Goal: Task Accomplishment & Management: Complete application form

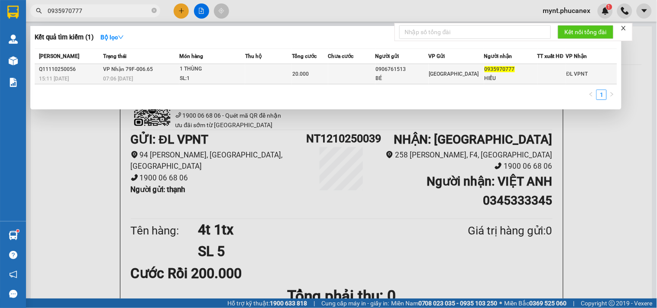
type input "0935970777"
click at [263, 75] on td at bounding box center [268, 74] width 47 height 20
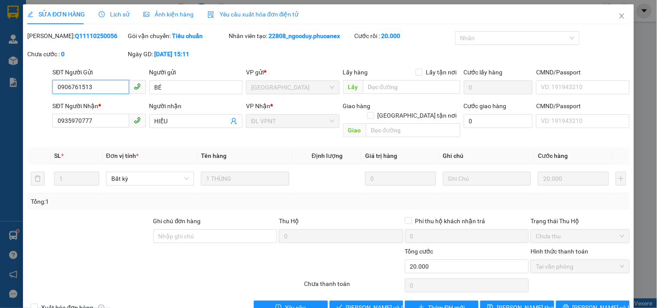
type input "0906761513"
type input "BÉ"
type input "0935970777"
type input "HIẾU"
type input "0"
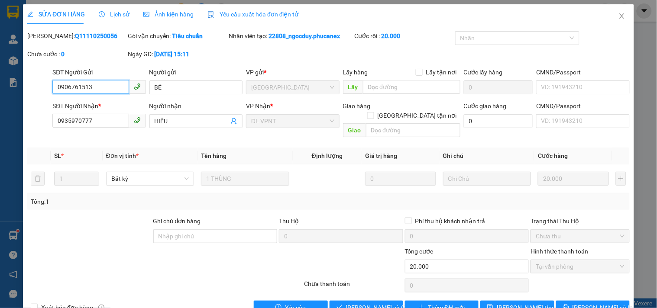
type input "20.000"
click at [369, 303] on span "Giao hàng" at bounding box center [371, 308] width 28 height 10
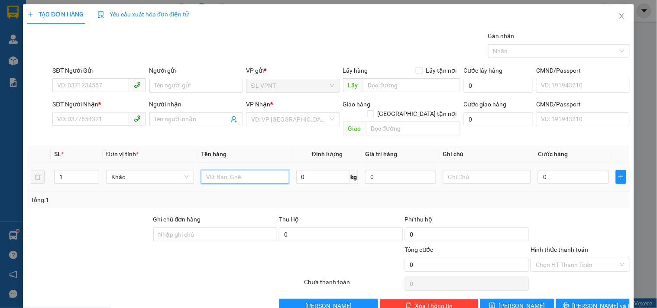
click at [221, 170] on input "text" at bounding box center [245, 177] width 88 height 14
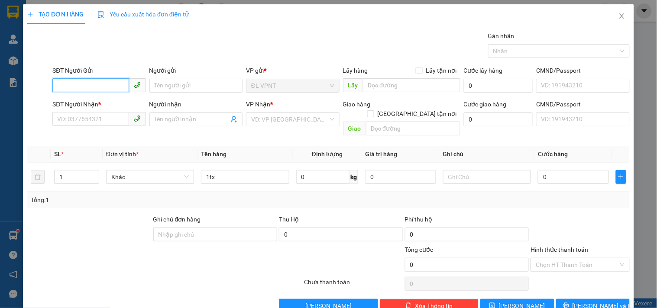
click at [115, 89] on input "SĐT Người Gửi" at bounding box center [90, 85] width 76 height 14
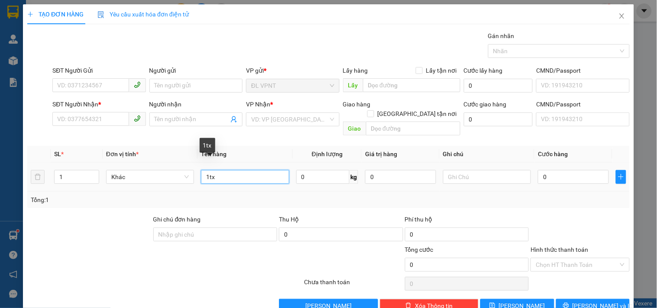
click at [207, 170] on input "1tx" at bounding box center [245, 177] width 88 height 14
type input "2tx"
drag, startPoint x: 76, startPoint y: 165, endPoint x: 8, endPoint y: 165, distance: 68.0
click at [8, 165] on div "TẠO ĐƠN HÀNG Yêu cầu xuất hóa đơn điện tử Transit Pickup Surcharge Ids Transit …" at bounding box center [328, 154] width 657 height 308
type input "2"
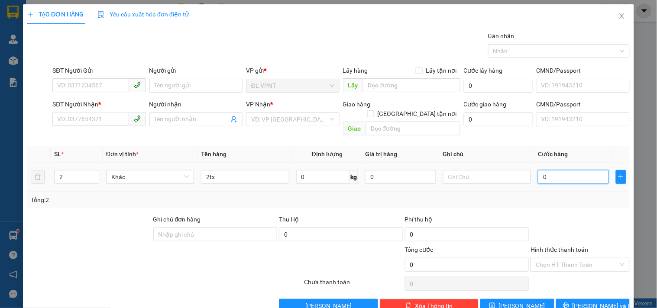
click at [573, 170] on input "0" at bounding box center [573, 177] width 71 height 14
type input "7"
type input "70"
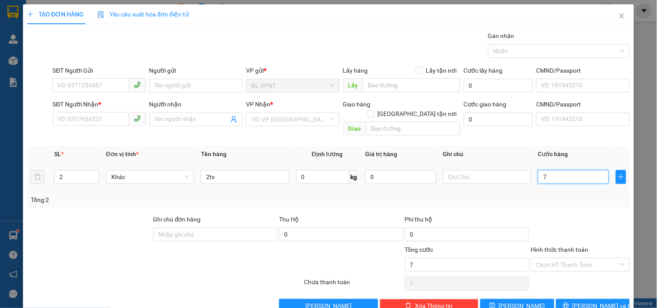
type input "70"
click at [418, 301] on span "Xóa Thông tin" at bounding box center [434, 306] width 38 height 10
type input "1"
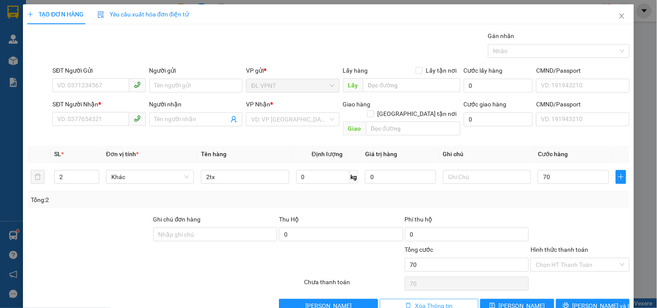
type input "0"
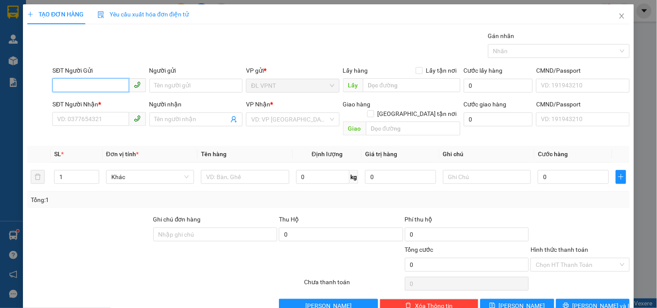
click at [99, 87] on input "SĐT Người Gửi" at bounding box center [90, 85] width 76 height 14
drag, startPoint x: 94, startPoint y: 106, endPoint x: 100, endPoint y: 107, distance: 6.2
click at [94, 106] on div "0349823063 - BS CẦN" at bounding box center [98, 103] width 82 height 10
type input "0349823063"
type input "BS CẦN"
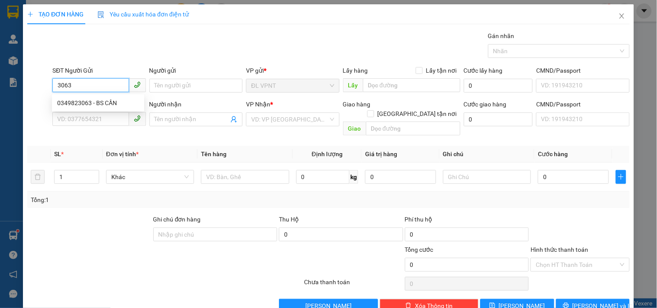
type input "0915204849"
type input "LÀNH"
type input "0349823063"
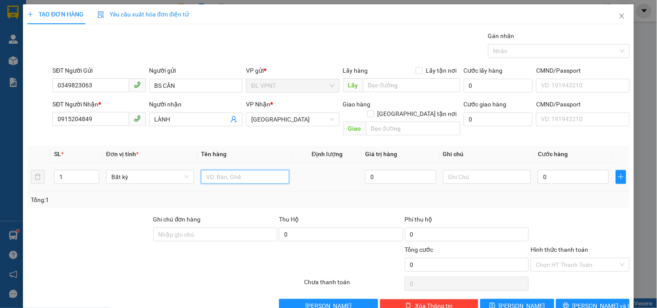
click at [253, 170] on input "text" at bounding box center [245, 177] width 88 height 14
type input "1tx"
click at [566, 170] on input "0" at bounding box center [573, 177] width 71 height 14
type input "3"
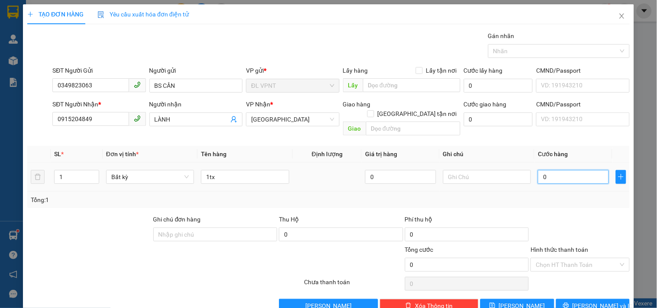
type input "3"
type input "30"
type input "30.000"
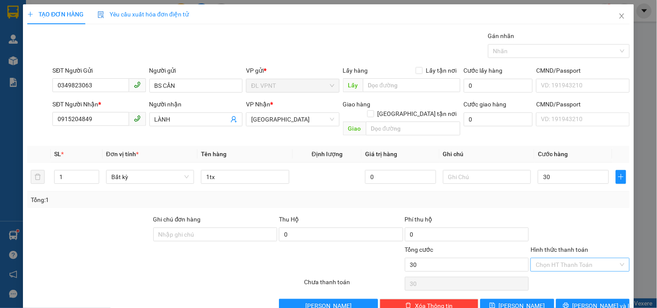
type input "30.000"
click at [550, 259] on input "Hình thức thanh toán" at bounding box center [577, 265] width 82 height 13
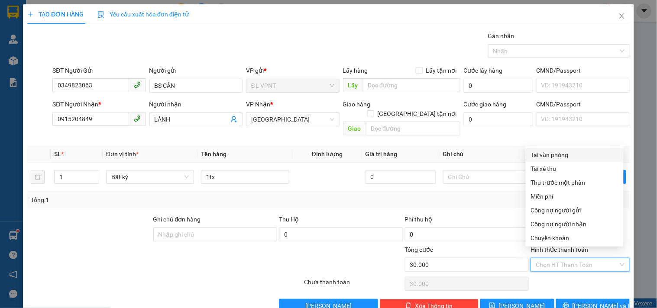
click at [548, 153] on div "Tại văn phòng" at bounding box center [574, 155] width 87 height 10
type input "0"
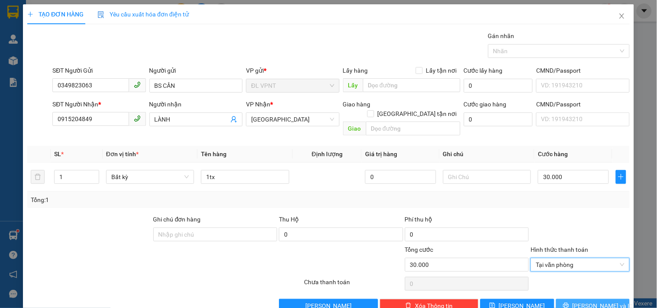
click at [583, 301] on span "[PERSON_NAME] và In" at bounding box center [603, 306] width 61 height 10
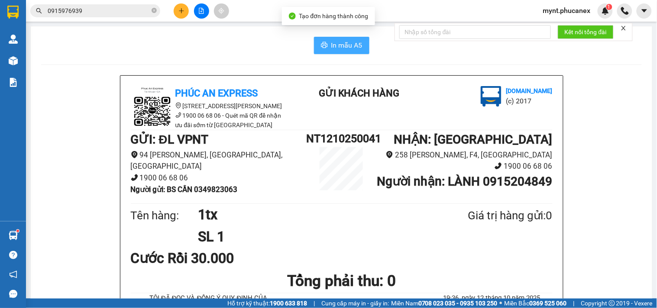
click at [347, 45] on span "In mẫu A5" at bounding box center [346, 45] width 31 height 11
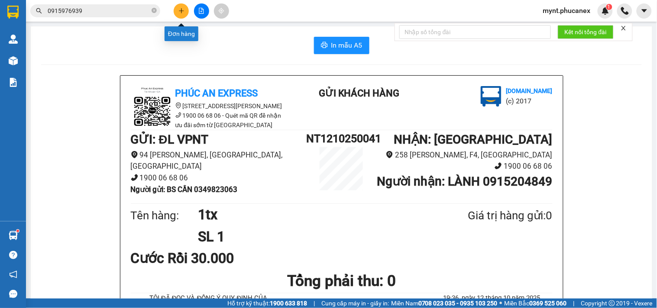
click at [181, 10] on icon "plus" at bounding box center [181, 10] width 0 height 5
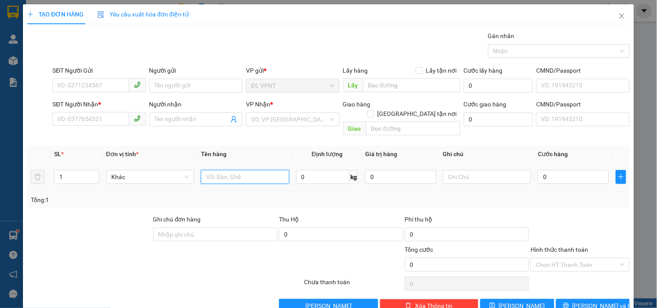
click at [212, 170] on input "text" at bounding box center [245, 177] width 88 height 14
type input "2tx"
drag, startPoint x: 64, startPoint y: 166, endPoint x: 54, endPoint y: 165, distance: 10.0
click at [54, 170] on div "1" at bounding box center [76, 177] width 45 height 14
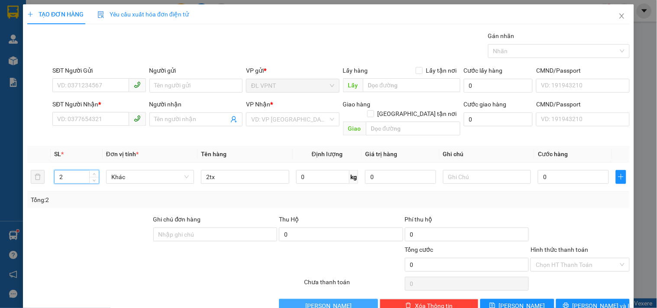
type input "2"
click at [81, 220] on div at bounding box center [89, 230] width 126 height 30
click at [439, 28] on div "TẠO ĐƠN HÀNG Yêu cầu xuất hóa đơn điện tử Transit Pickup Surcharge Ids Transit …" at bounding box center [328, 158] width 602 height 309
click at [108, 70] on div "SĐT Người Gửi" at bounding box center [98, 71] width 93 height 10
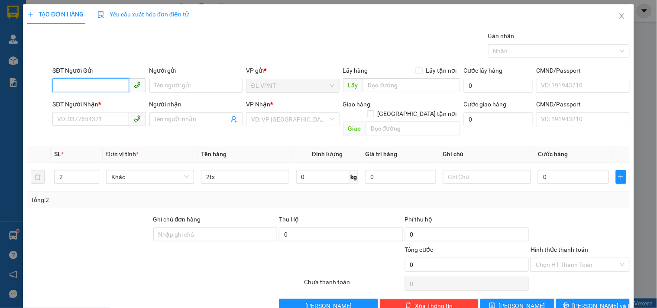
click at [108, 78] on input "SĐT Người Gửi" at bounding box center [90, 85] width 76 height 14
click at [81, 80] on input "SĐT Người Gửi" at bounding box center [90, 85] width 76 height 14
click at [113, 105] on div "0914023746 - HỒNG" at bounding box center [98, 103] width 82 height 10
type input "0914023746"
type input "HỒNG"
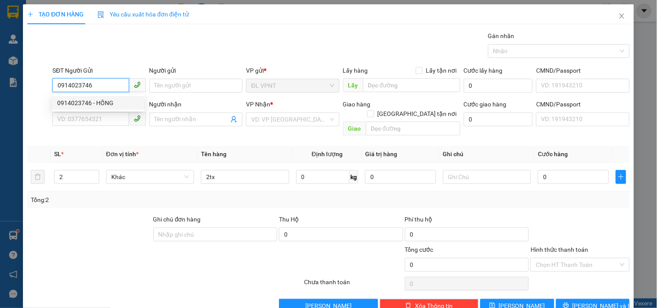
type input "0355575720"
type input "KHỞI"
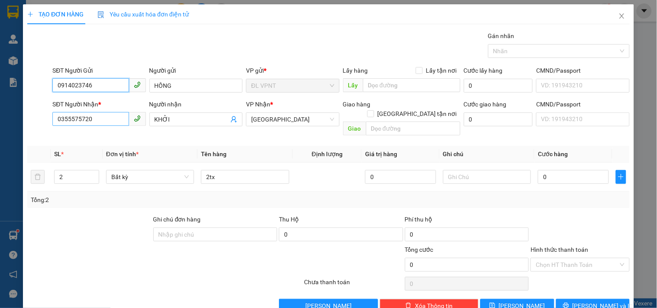
type input "0914023746"
drag, startPoint x: 98, startPoint y: 119, endPoint x: 0, endPoint y: 81, distance: 105.4
click at [0, 83] on div "TẠO ĐƠN HÀNG Yêu cầu xuất hóa đơn điện tử Transit Pickup Surcharge Ids Transit …" at bounding box center [328, 154] width 657 height 308
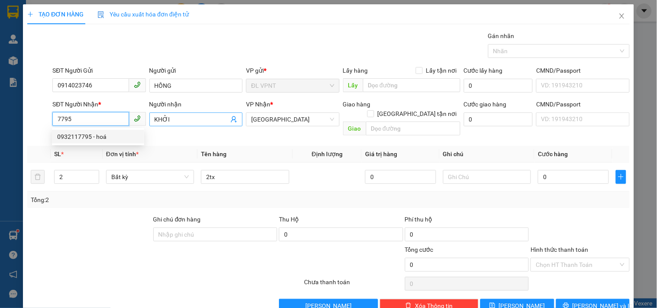
drag, startPoint x: 71, startPoint y: 133, endPoint x: 152, endPoint y: 126, distance: 80.9
click at [71, 133] on div "0932117795 - hoá" at bounding box center [98, 137] width 82 height 10
type input "0932117795"
type input "hoá"
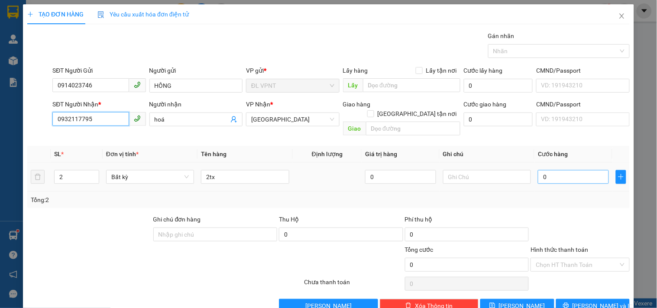
type input "0932117795"
click at [575, 170] on input "0" at bounding box center [573, 177] width 71 height 14
type input "2"
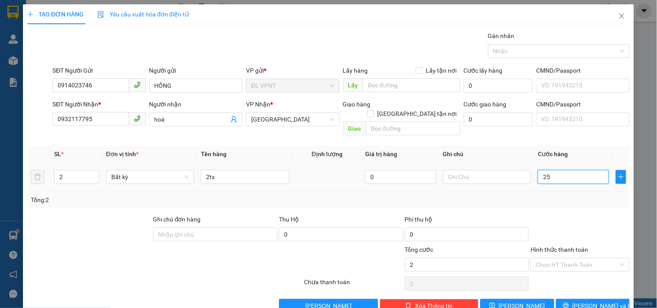
type input "256"
type input "25"
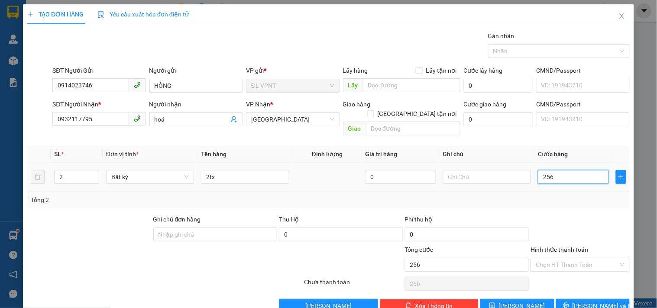
type input "25"
type input "250"
click at [569, 303] on icon "printer" at bounding box center [566, 306] width 6 height 6
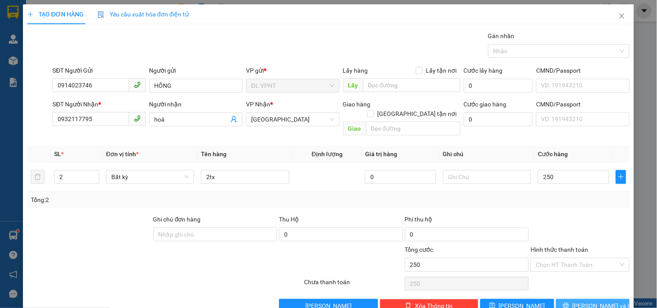
type input "250.000"
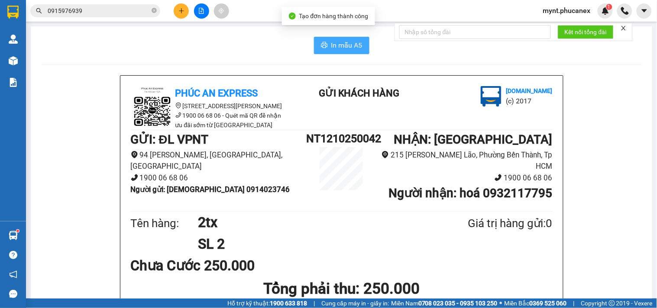
click at [331, 45] on span "In mẫu A5" at bounding box center [346, 45] width 31 height 11
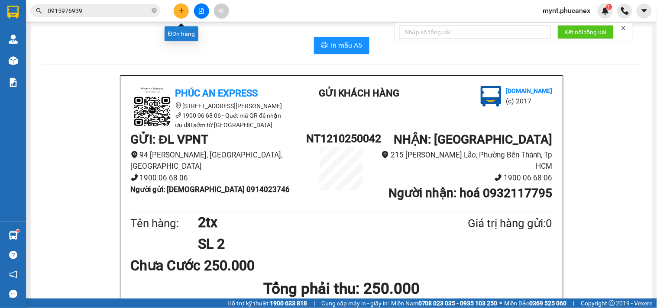
click at [182, 11] on icon "plus" at bounding box center [181, 10] width 5 height 0
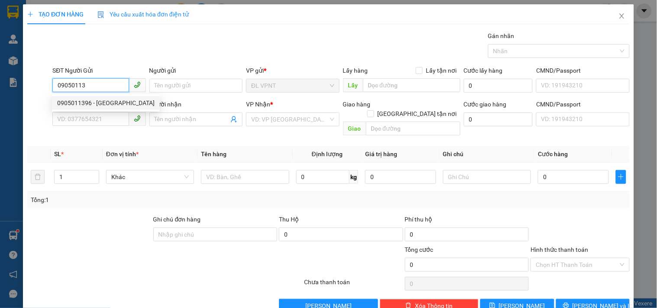
click at [107, 101] on div "0905011396 - CÔ LỘC" at bounding box center [105, 103] width 97 height 10
type input "0905011396"
type input "CÔ LỘC"
type input "0947324943"
type input "TRÍ"
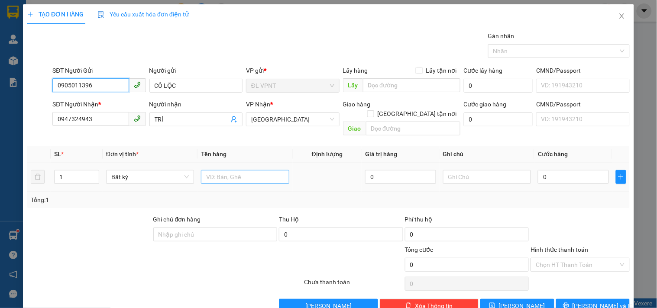
type input "0905011396"
click at [224, 170] on input "text" at bounding box center [245, 177] width 88 height 14
type input "1 bịch bánh tráng"
click at [547, 175] on div "0" at bounding box center [573, 176] width 71 height 17
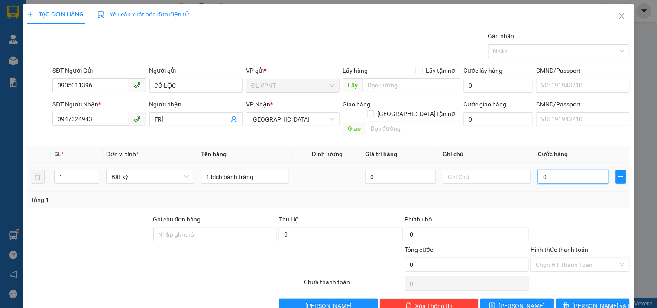
click at [549, 170] on input "0" at bounding box center [573, 177] width 71 height 14
type input "3"
type input "30"
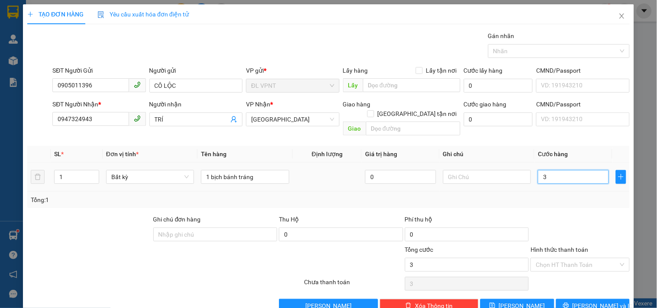
type input "30"
click at [542, 259] on input "Hình thức thanh toán" at bounding box center [577, 265] width 82 height 13
type input "30.000"
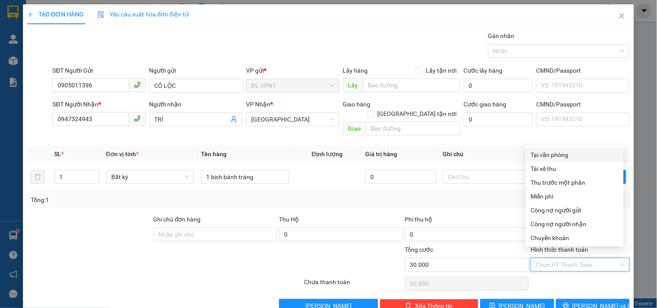
click at [545, 157] on div "Tại văn phòng" at bounding box center [574, 155] width 87 height 10
type input "0"
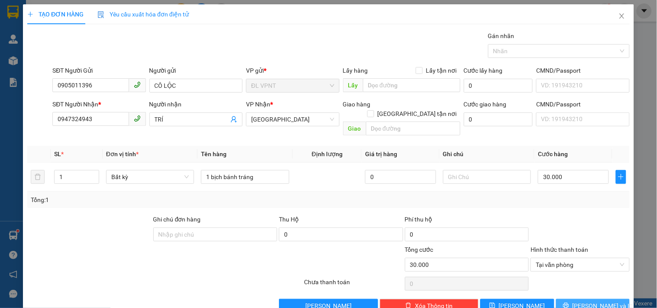
click at [596, 301] on span "[PERSON_NAME] và In" at bounding box center [603, 306] width 61 height 10
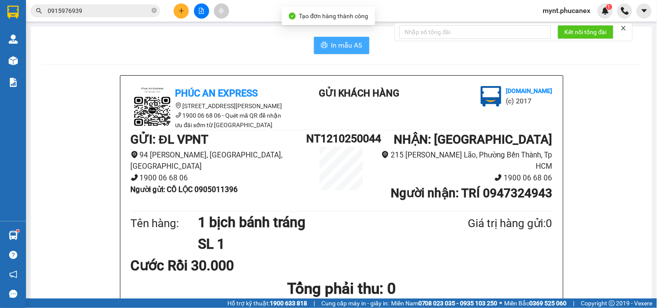
click at [321, 44] on icon "printer" at bounding box center [324, 45] width 7 height 7
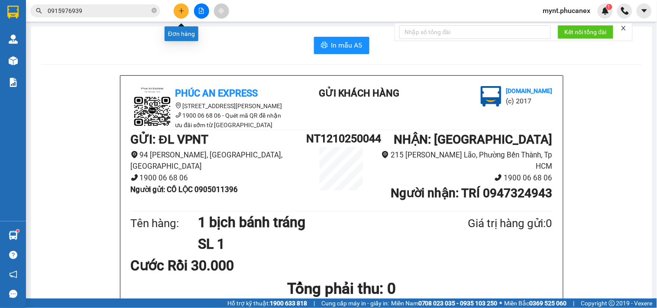
click at [183, 16] on button at bounding box center [181, 10] width 15 height 15
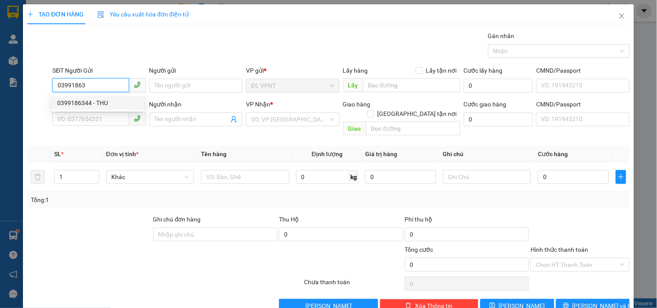
click at [72, 105] on div "0399186344 - THU" at bounding box center [98, 103] width 82 height 10
type input "0399186344"
type input "THU"
type input "0933626789"
type input "PHÁT"
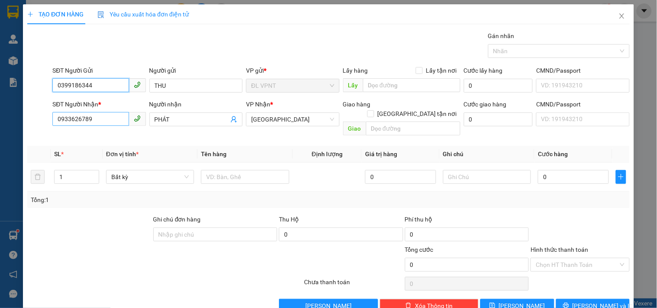
type input "0399186344"
click at [94, 120] on input "0933626789" at bounding box center [90, 119] width 76 height 14
type input "0903870352"
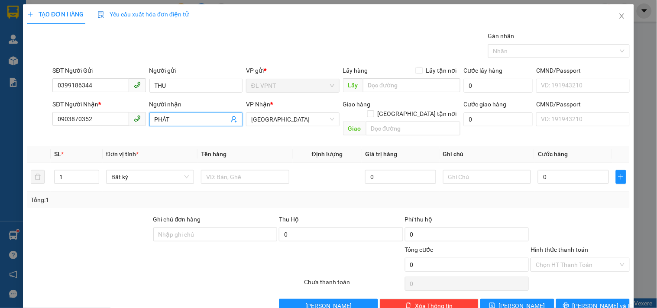
drag, startPoint x: 176, startPoint y: 114, endPoint x: 0, endPoint y: 55, distance: 185.9
click at [0, 59] on div "TẠO ĐƠN HÀNG Yêu cầu xuất hóa đơn điện tử Transit Pickup Surcharge Ids Transit …" at bounding box center [328, 154] width 657 height 308
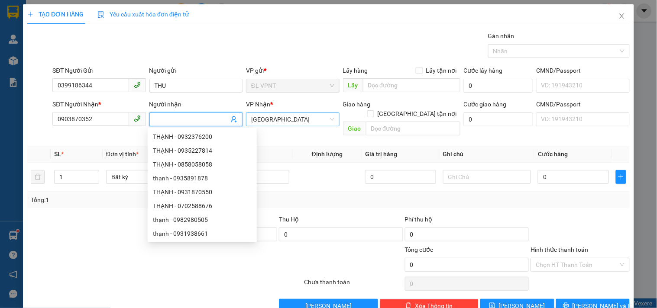
click at [292, 121] on span "[GEOGRAPHIC_DATA]" at bounding box center [292, 119] width 83 height 13
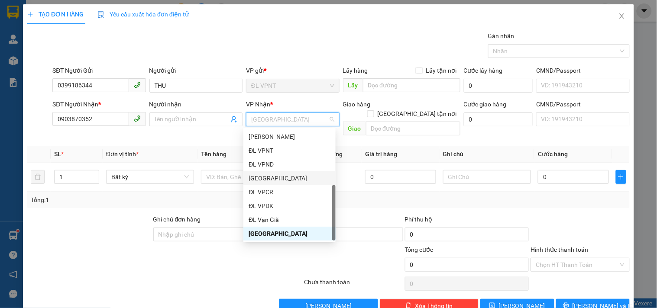
click at [271, 176] on div "[GEOGRAPHIC_DATA]" at bounding box center [290, 179] width 82 height 10
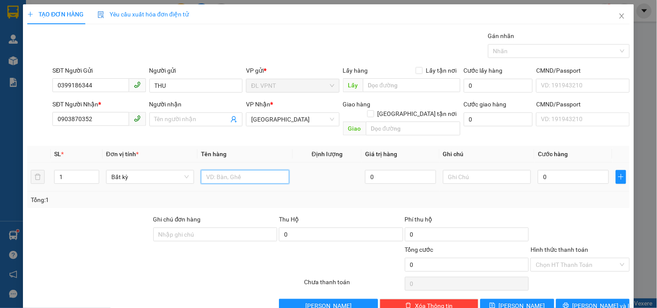
click at [227, 170] on input "text" at bounding box center [245, 177] width 88 height 14
type input "1tx"
click at [557, 170] on input "0" at bounding box center [573, 177] width 71 height 14
type input "3"
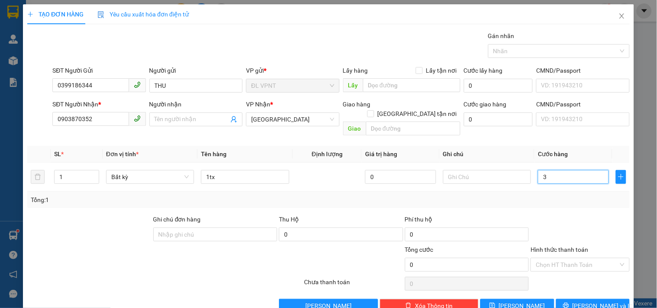
type input "3"
type input "30"
type input "30.000"
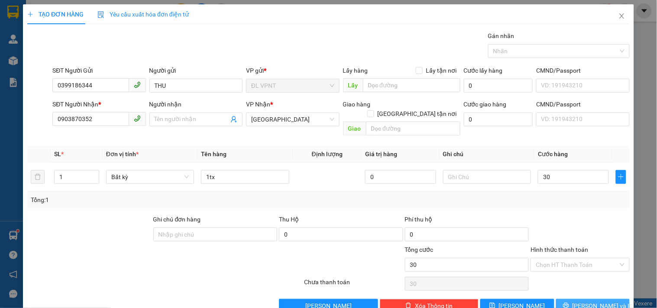
type input "30.000"
click at [569, 303] on icon "printer" at bounding box center [566, 306] width 6 height 6
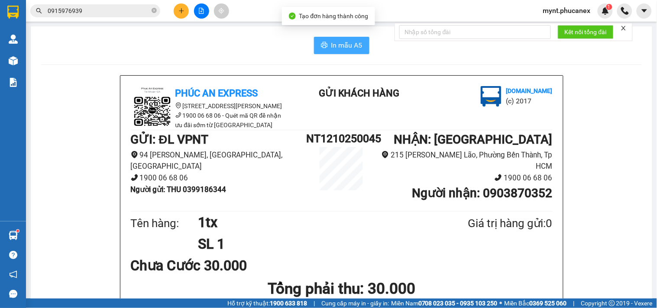
click at [324, 45] on button "In mẫu A5" at bounding box center [341, 45] width 55 height 17
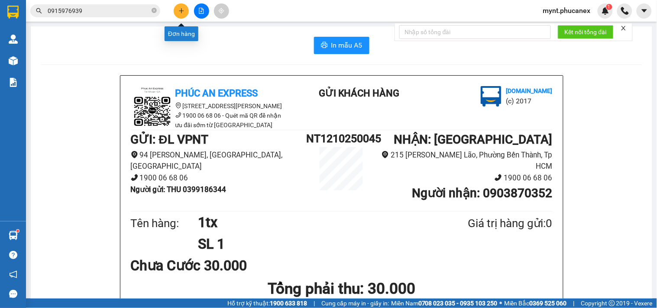
click at [182, 14] on button at bounding box center [181, 10] width 15 height 15
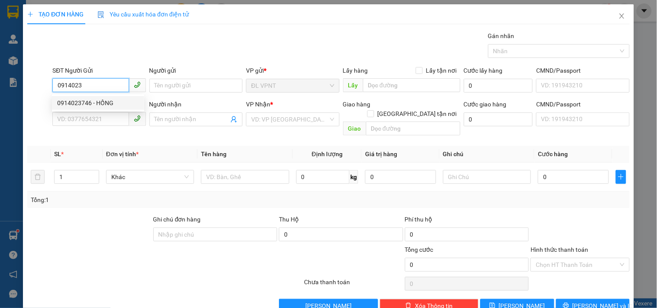
click at [87, 100] on div "0914023746 - HỒNG" at bounding box center [98, 103] width 82 height 10
type input "0914023746"
type input "HỒNG"
type input "0932117795"
type input "hoá"
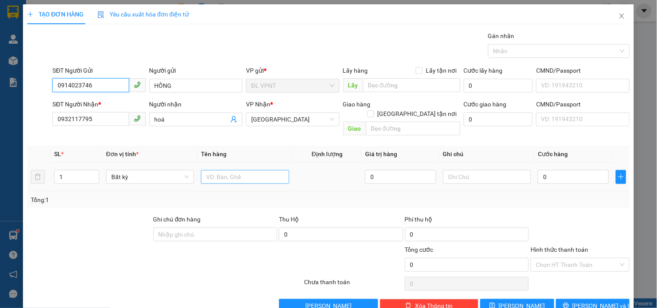
type input "0914023746"
click at [256, 170] on input "text" at bounding box center [245, 177] width 88 height 14
click at [582, 170] on input "0" at bounding box center [573, 177] width 71 height 14
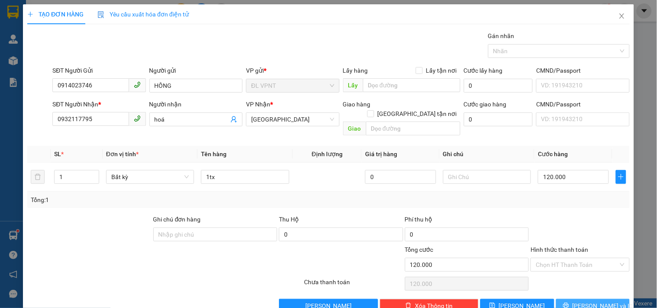
click at [592, 301] on span "[PERSON_NAME] và In" at bounding box center [603, 306] width 61 height 10
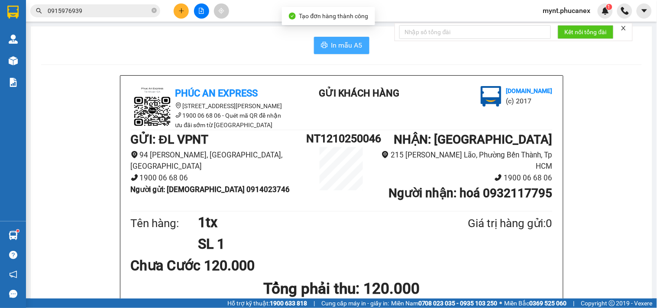
click at [339, 42] on span "In mẫu A5" at bounding box center [346, 45] width 31 height 11
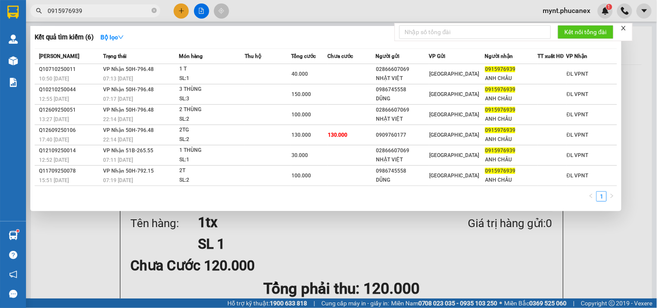
click at [106, 11] on input "0915976939" at bounding box center [99, 11] width 102 height 10
paste input "20484"
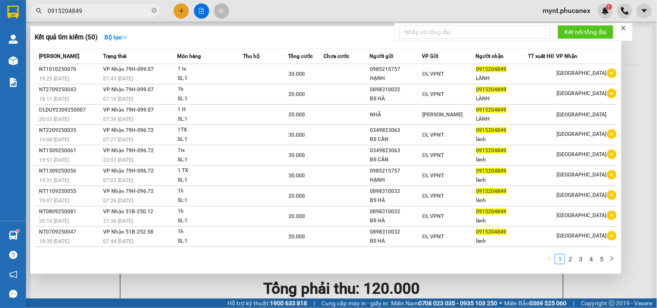
type input "0915204849"
